Goal: Task Accomplishment & Management: Manage account settings

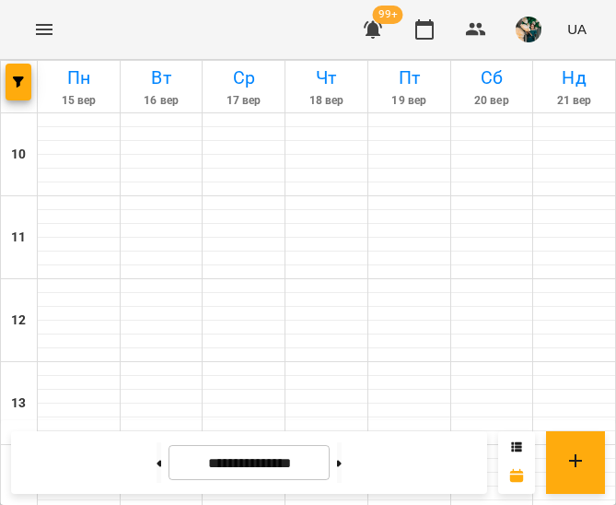
scroll to position [677, 0]
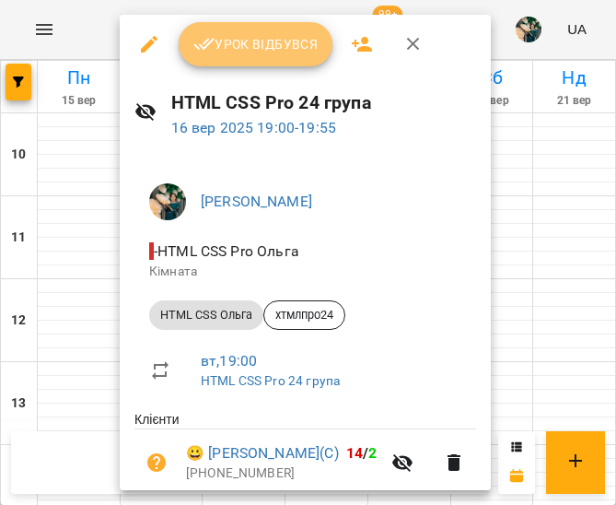
click at [237, 46] on span "Урок відбувся" at bounding box center [255, 44] width 125 height 22
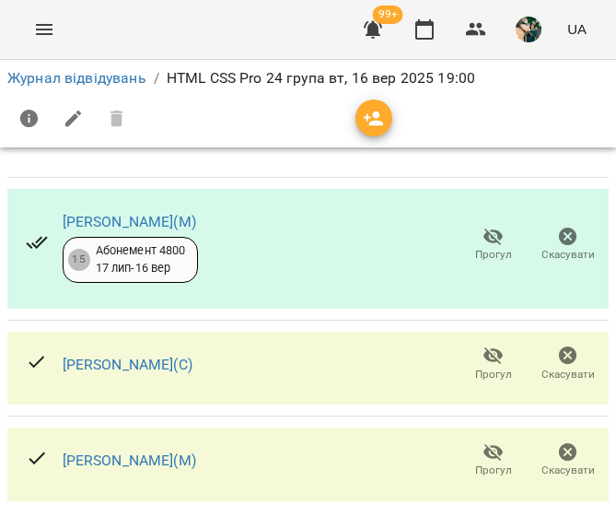
click at [483, 243] on icon "button" at bounding box center [494, 237] width 22 height 22
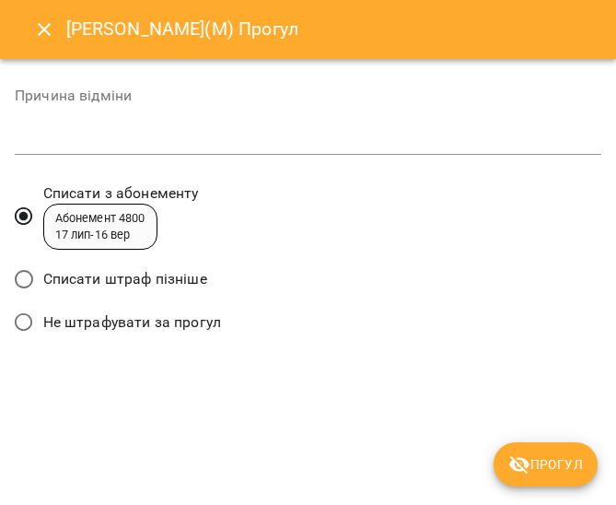
click at [151, 279] on span "Списати штраф пізніше" at bounding box center [125, 279] width 164 height 22
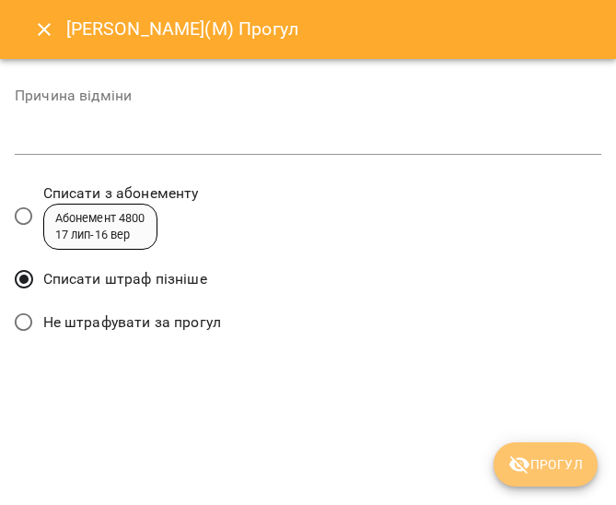
click at [557, 463] on span "Прогул" at bounding box center [545, 464] width 75 height 22
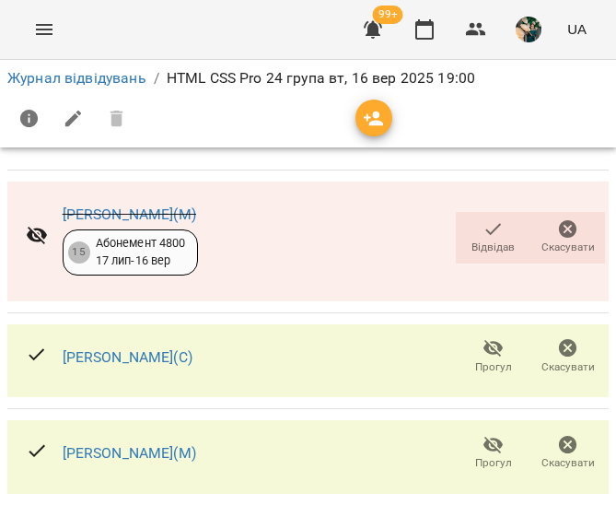
scroll to position [376, 0]
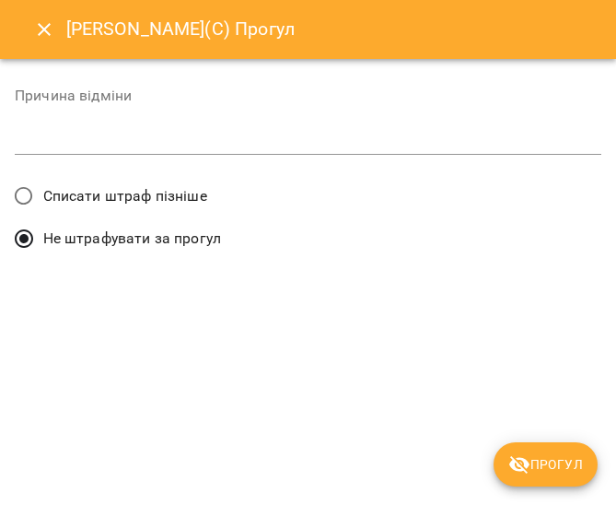
click at [142, 205] on span "Списати штраф пізніше" at bounding box center [125, 196] width 164 height 22
click at [531, 461] on icon "submit" at bounding box center [519, 464] width 22 height 22
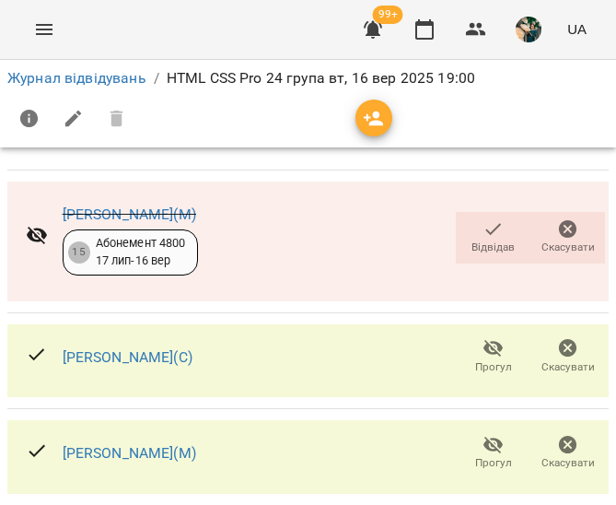
scroll to position [663, 0]
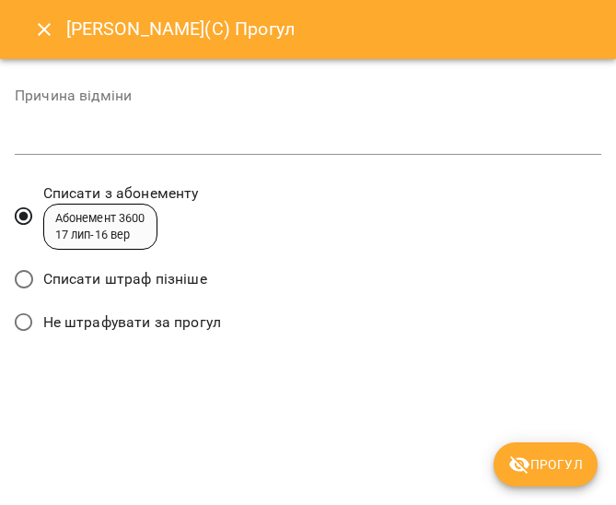
click at [127, 282] on span "Списати штраф пізніше" at bounding box center [125, 279] width 164 height 22
click at [566, 484] on button "Прогул" at bounding box center [546, 464] width 104 height 44
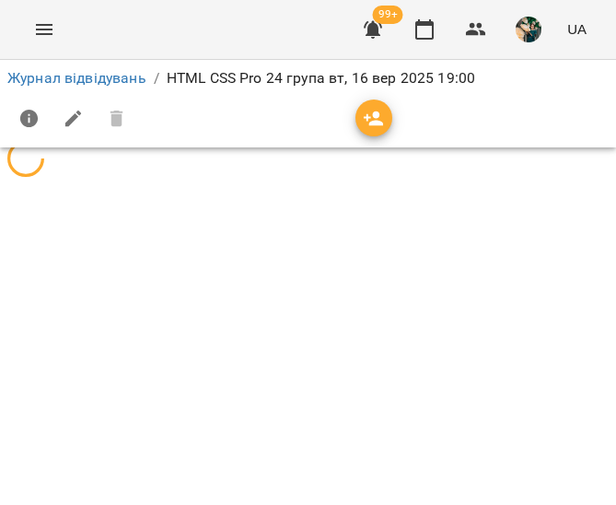
scroll to position [0, 0]
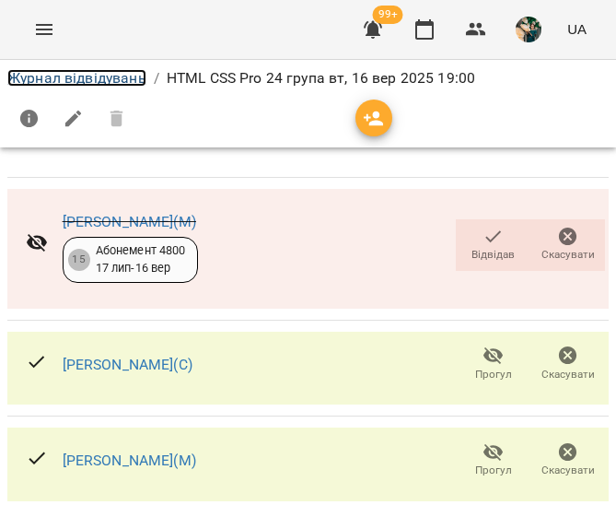
click at [50, 69] on link "Журнал відвідувань" at bounding box center [76, 77] width 139 height 17
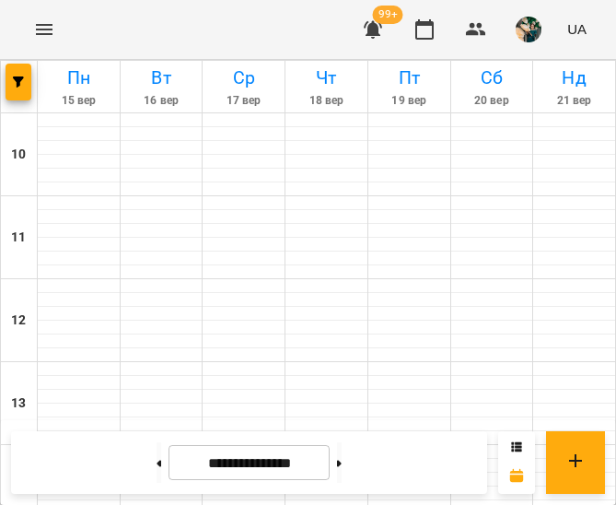
scroll to position [769, 0]
